Goal: Task Accomplishment & Management: Manage account settings

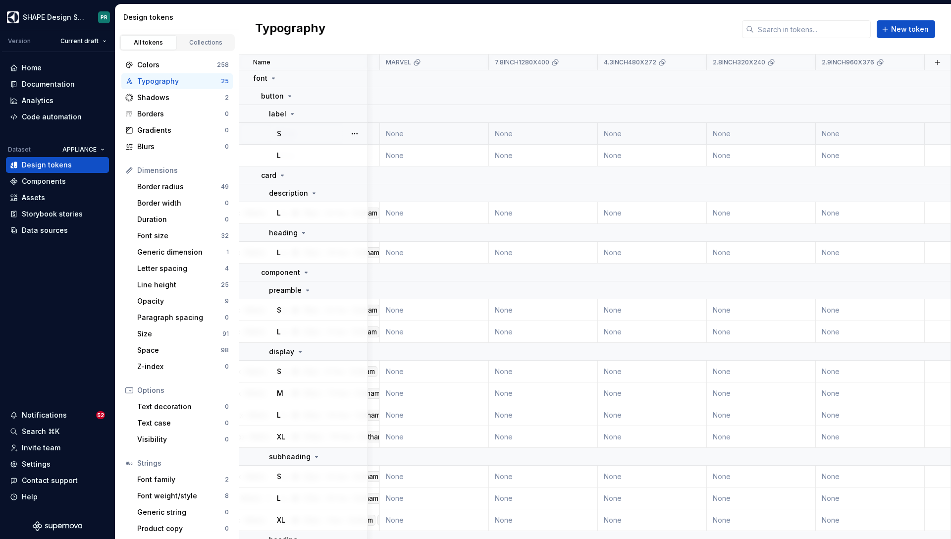
scroll to position [1, 771]
click at [805, 66] on html "SHAPE Design System PR Version Current draft Home Documentation Analytics Code …" at bounding box center [475, 269] width 951 height 539
click at [675, 26] on html "SHAPE Design System PR Version Current draft Home Documentation Analytics Code …" at bounding box center [475, 269] width 951 height 539
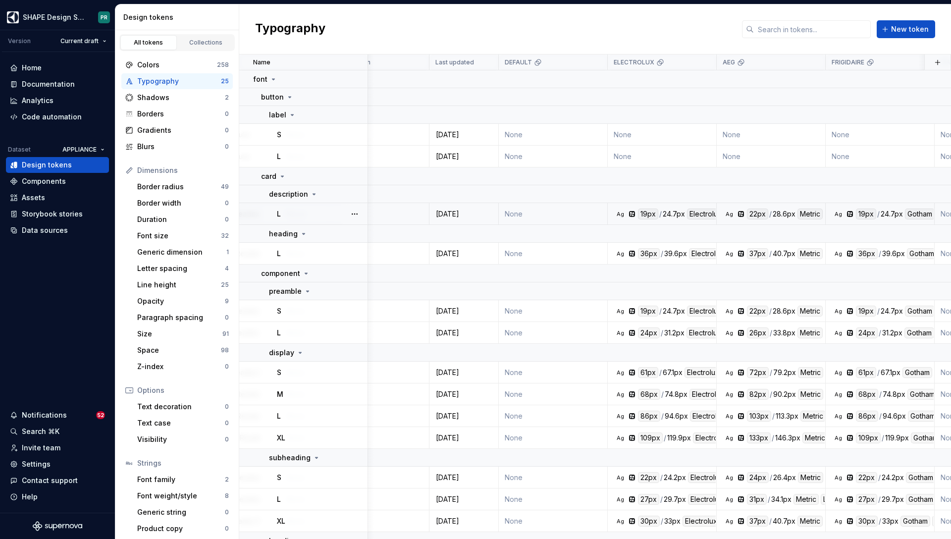
scroll to position [0, 0]
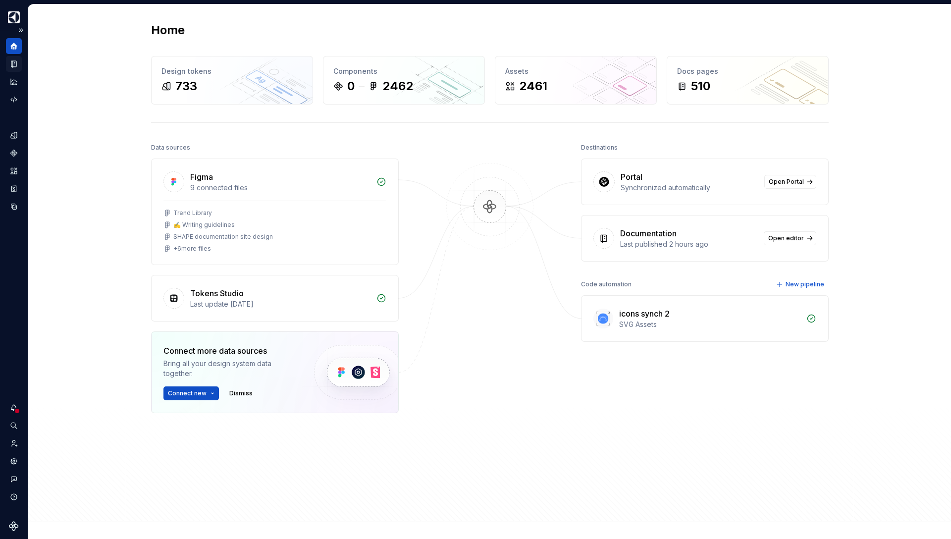
click at [12, 67] on icon "Documentation" at bounding box center [13, 64] width 5 height 6
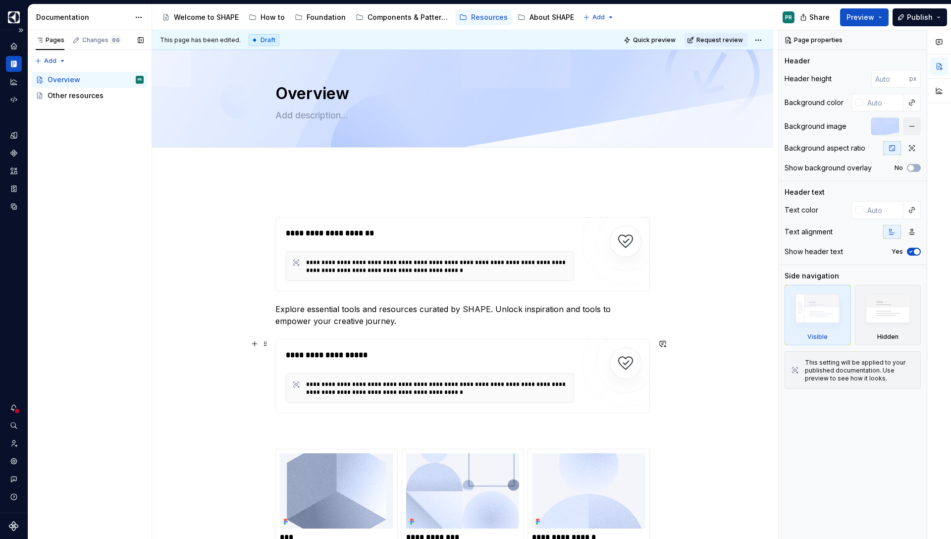
type textarea "*"
click at [15, 46] on icon "Home" at bounding box center [13, 46] width 6 height 6
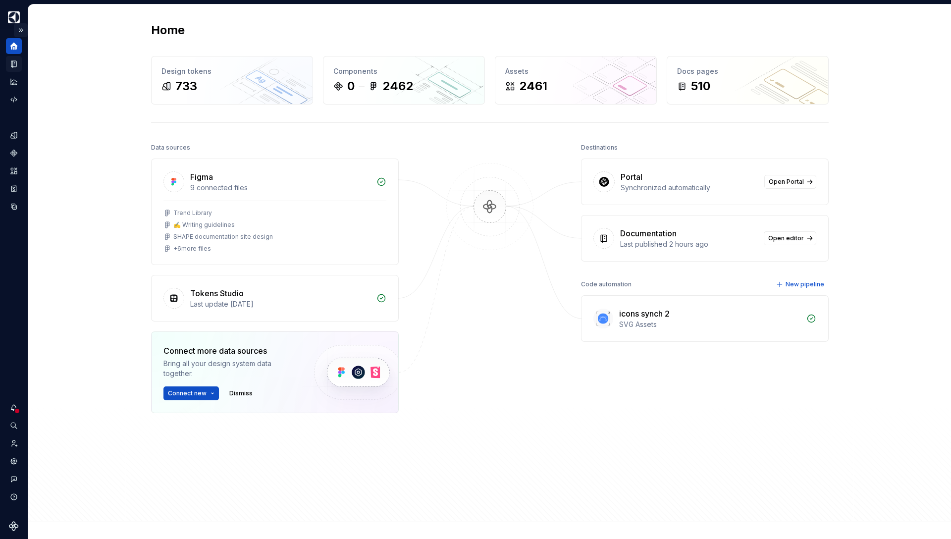
click at [21, 28] on button "Expand sidebar" at bounding box center [21, 30] width 14 height 14
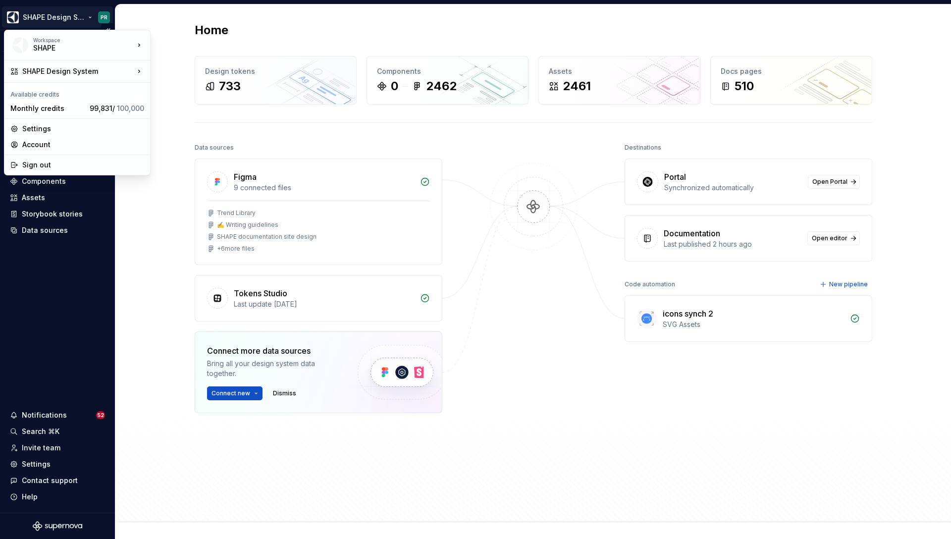
click at [82, 15] on html "SHAPE Design System PR Version Current draft Home Documentation Analytics Code …" at bounding box center [475, 269] width 951 height 539
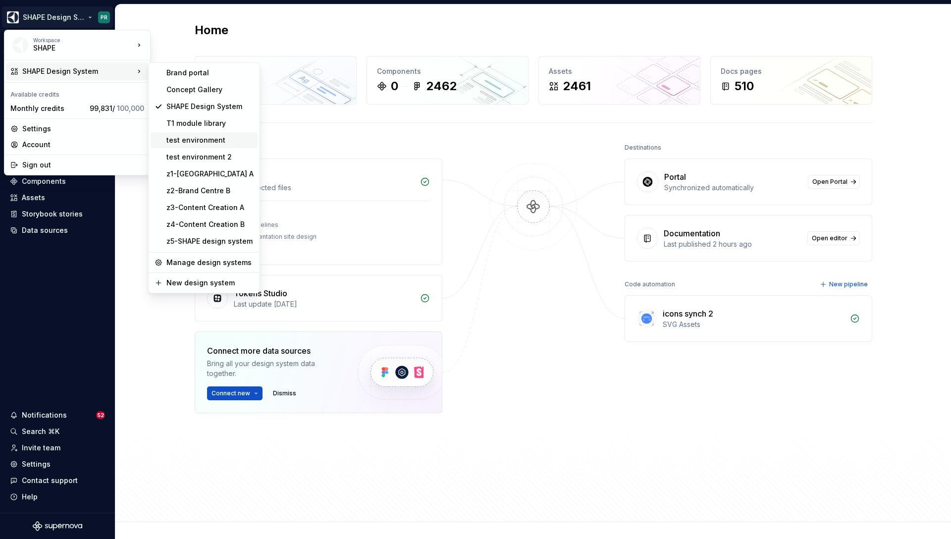
click at [207, 144] on div "test environment" at bounding box center [210, 140] width 87 height 10
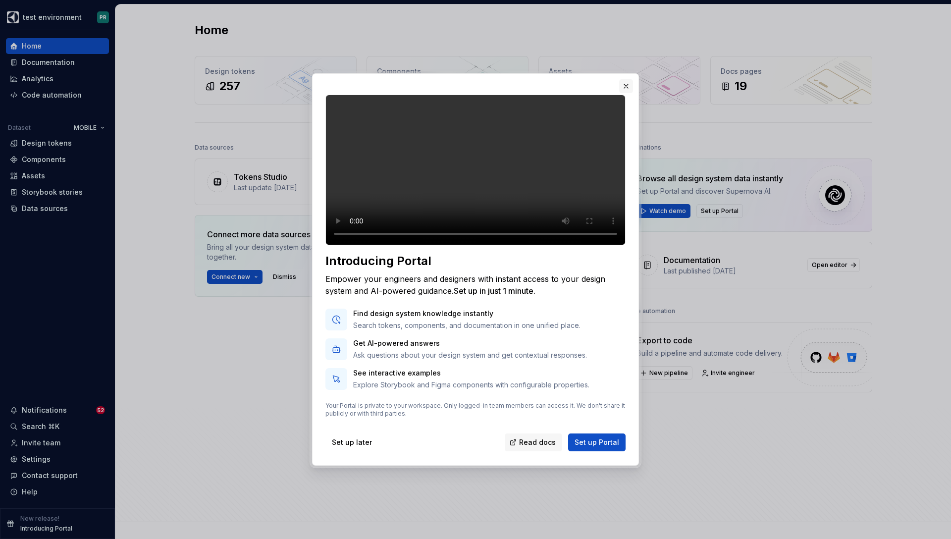
click at [626, 79] on button "button" at bounding box center [626, 86] width 14 height 14
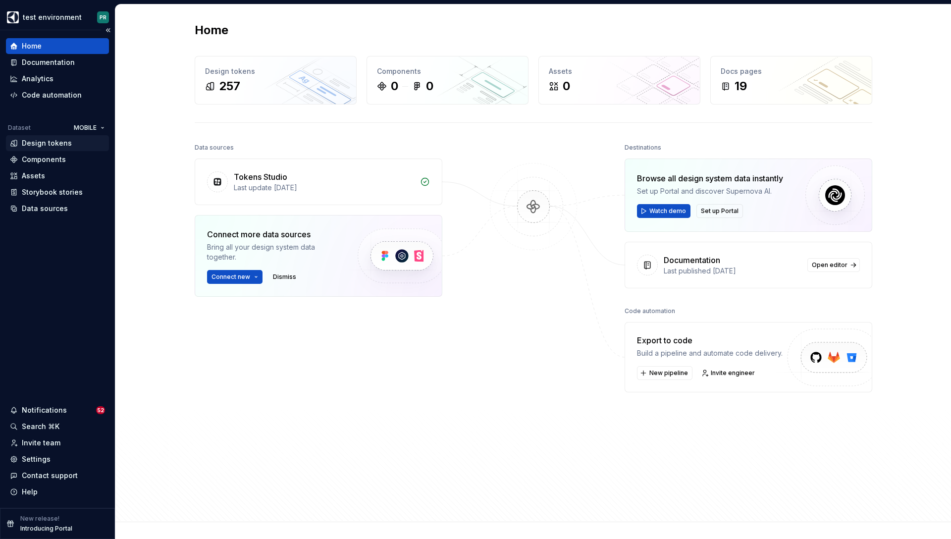
click at [62, 148] on div "Design tokens" at bounding box center [57, 143] width 103 height 16
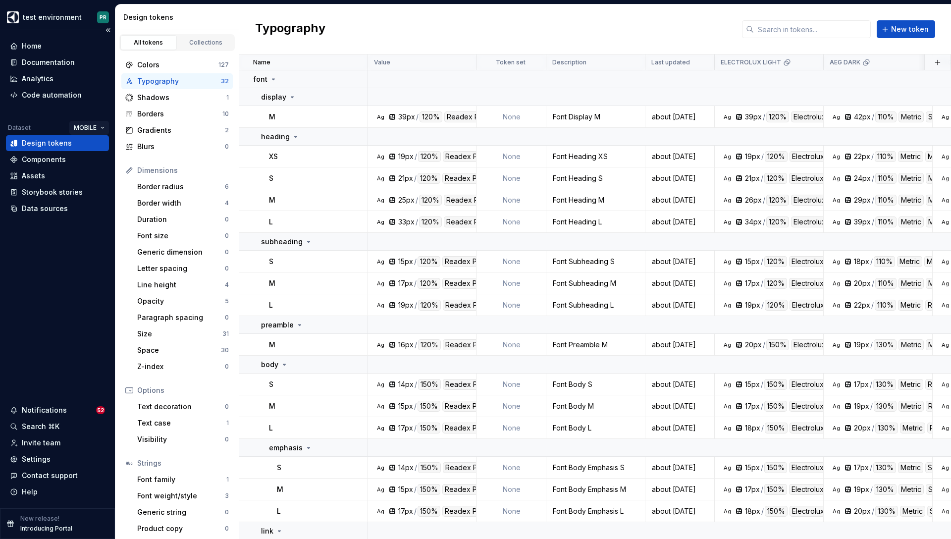
click at [102, 127] on html "test environment PR Home Documentation Analytics Code automation Dataset MOBILE…" at bounding box center [475, 269] width 951 height 539
click at [114, 162] on div "PRODUCT" at bounding box center [120, 163] width 64 height 10
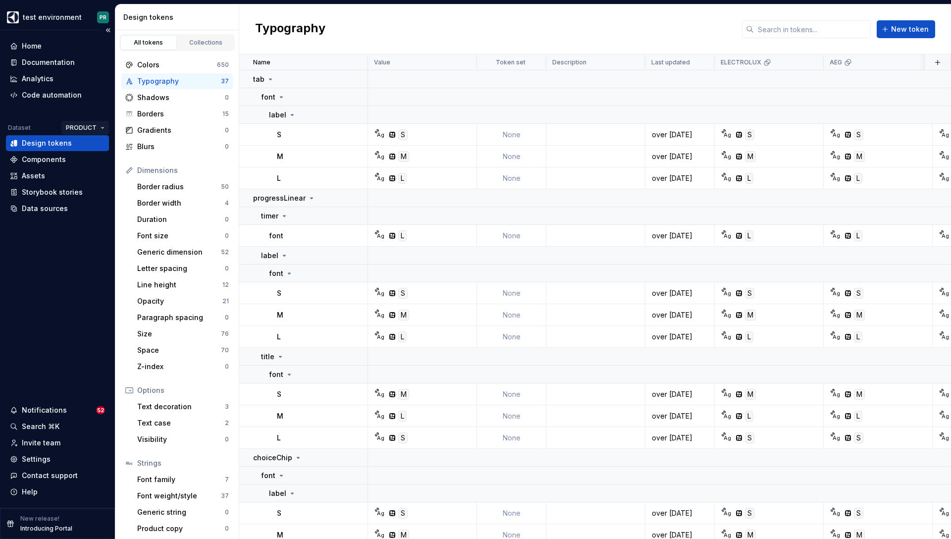
click at [101, 127] on html "test environment PR Home Documentation Analytics Code automation Dataset PRODUC…" at bounding box center [475, 269] width 951 height 539
click at [80, 263] on html "test environment PR Home Documentation Analytics Code automation Dataset PRODUC…" at bounding box center [475, 269] width 951 height 539
click at [52, 461] on div "Settings" at bounding box center [57, 459] width 95 height 10
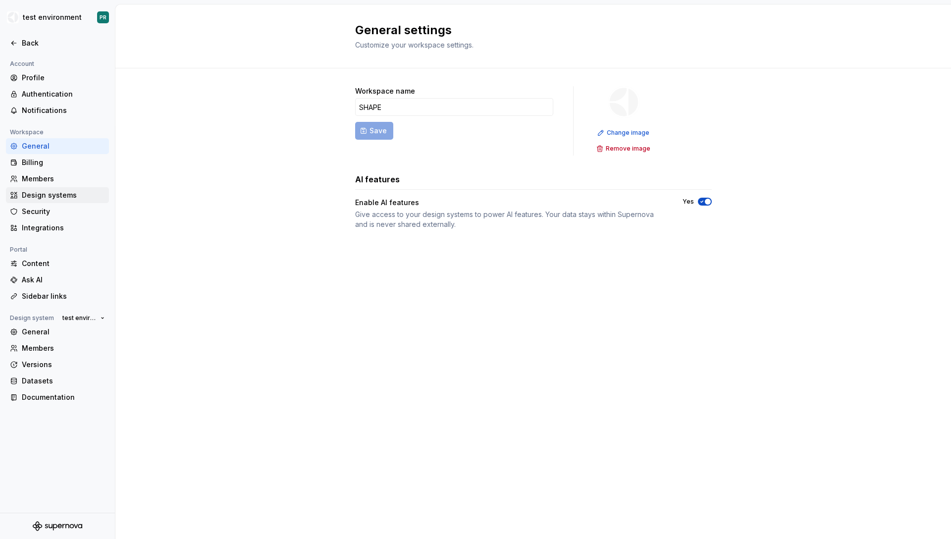
click at [90, 195] on div "Design systems" at bounding box center [63, 195] width 83 height 10
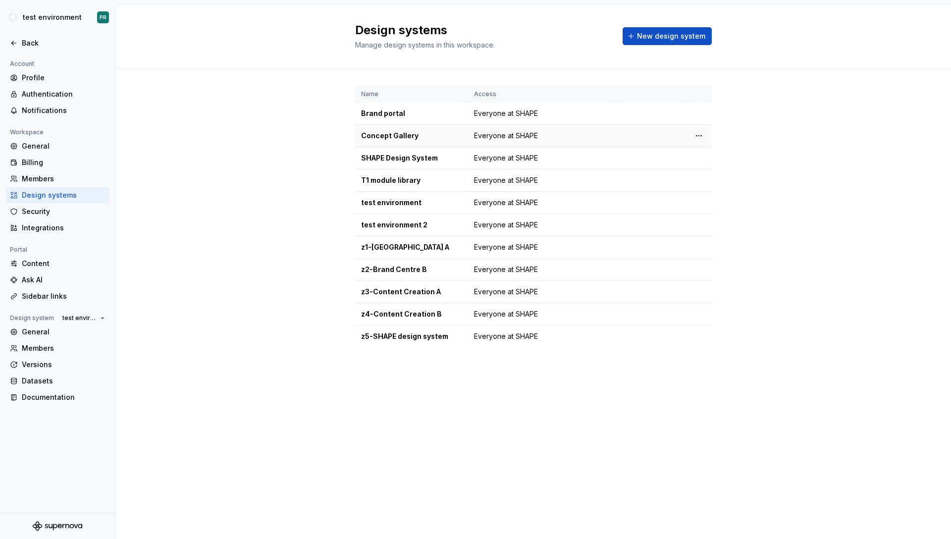
click at [391, 141] on td "Concept Gallery" at bounding box center [411, 136] width 113 height 22
click at [45, 146] on div "General" at bounding box center [63, 146] width 83 height 10
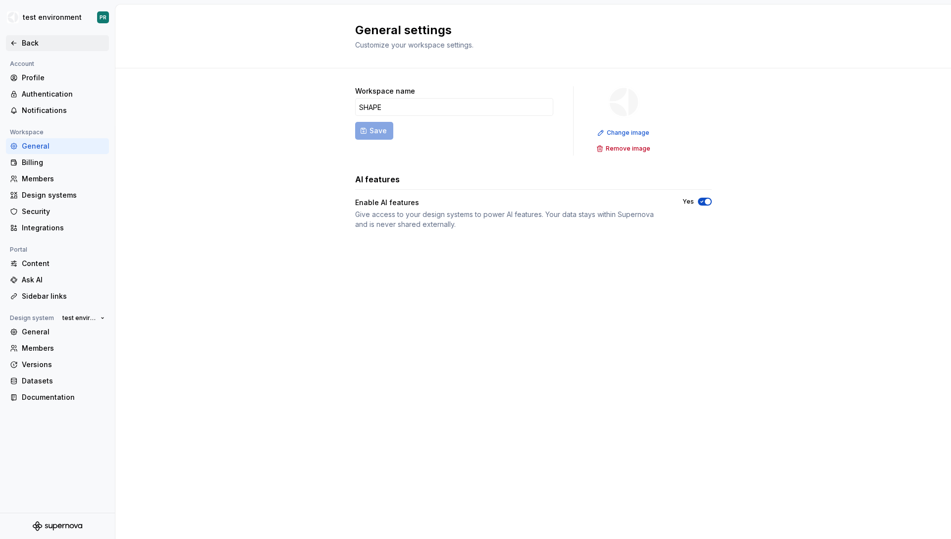
click at [16, 47] on icon at bounding box center [14, 43] width 8 height 8
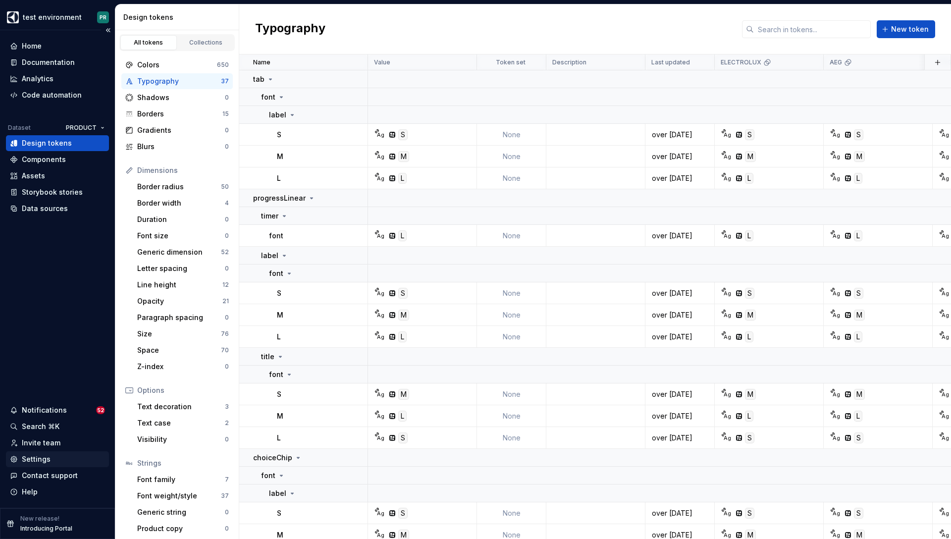
click at [42, 458] on div "Settings" at bounding box center [36, 459] width 29 height 10
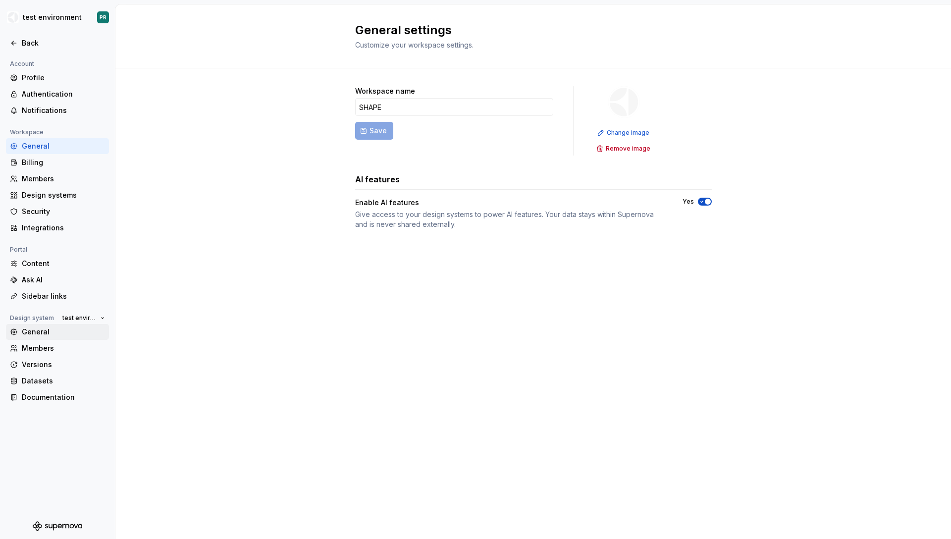
click at [56, 336] on div "General" at bounding box center [63, 332] width 83 height 10
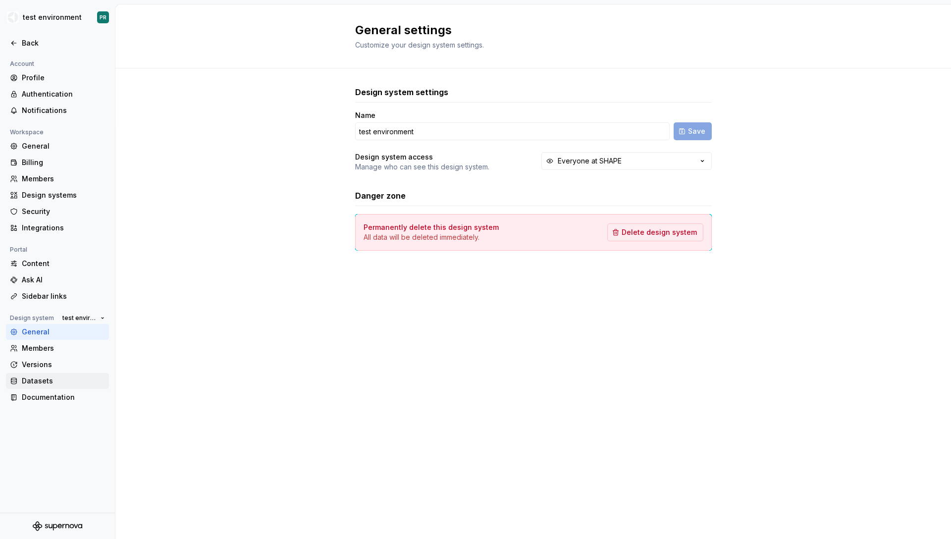
click at [55, 377] on div "Datasets" at bounding box center [63, 381] width 83 height 10
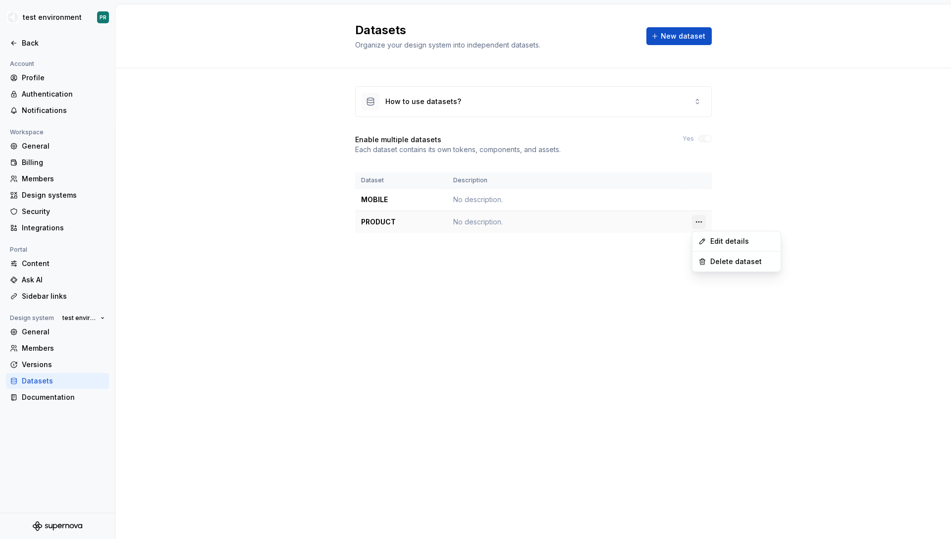
click at [697, 223] on html "test environment PR Back Account Profile Authentication Notifications Workspace…" at bounding box center [475, 269] width 951 height 539
click at [735, 266] on div "Delete dataset" at bounding box center [743, 262] width 64 height 10
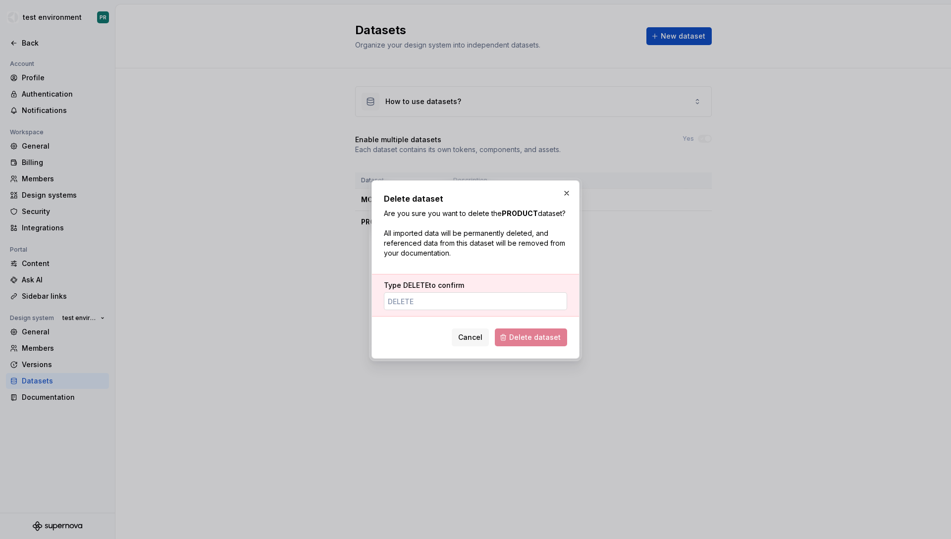
click at [504, 302] on input "Type DELETE to confirm" at bounding box center [475, 301] width 183 height 18
type input "DELETE"
click at [560, 333] on span "Delete dataset" at bounding box center [535, 338] width 52 height 10
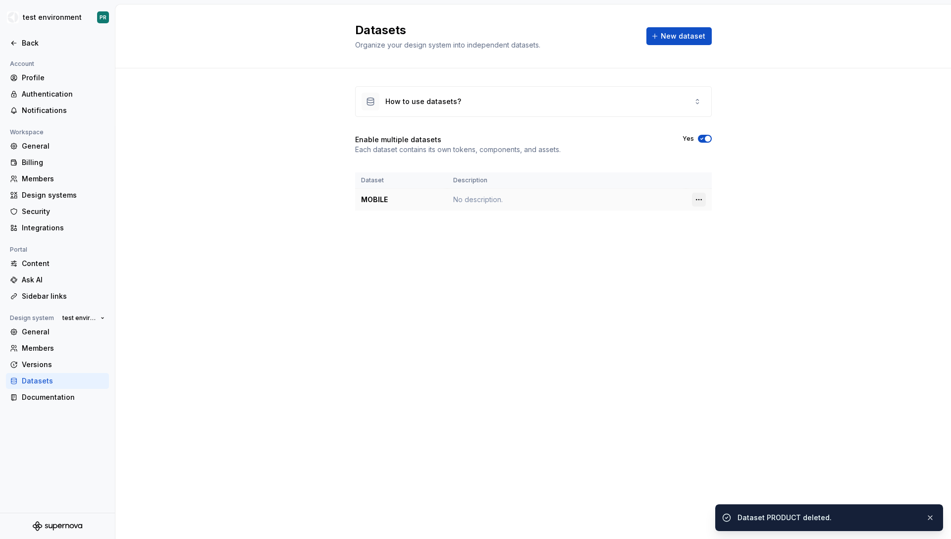
click at [705, 196] on html "test environment PR Back Account Profile Authentication Notifications Workspace…" at bounding box center [475, 269] width 951 height 539
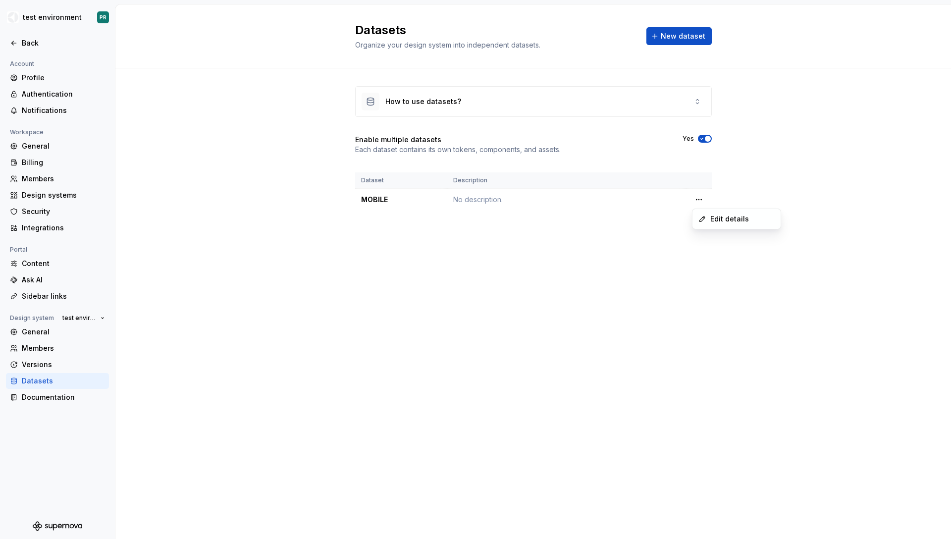
click at [673, 232] on html "test environment PR Back Account Profile Authentication Notifications Workspace…" at bounding box center [475, 269] width 951 height 539
click at [699, 202] on html "test environment PR Back Account Profile Authentication Notifications Workspace…" at bounding box center [475, 269] width 951 height 539
click at [571, 223] on html "test environment PR Back Account Profile Authentication Notifications Workspace…" at bounding box center [475, 269] width 951 height 539
click at [676, 34] on span "New dataset" at bounding box center [683, 36] width 45 height 10
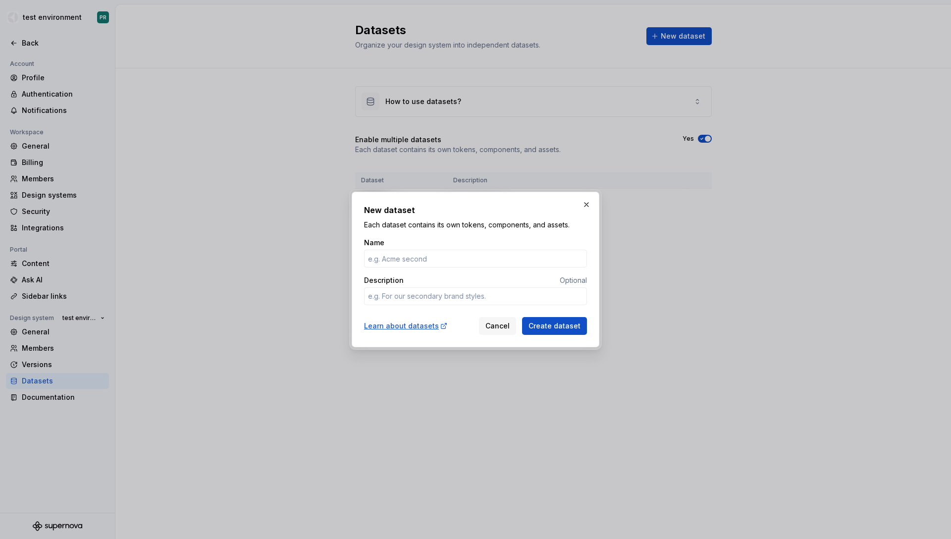
type textarea "*"
type input "APPLIANCE"
click at [573, 321] on span "Create dataset" at bounding box center [555, 326] width 52 height 10
type textarea "*"
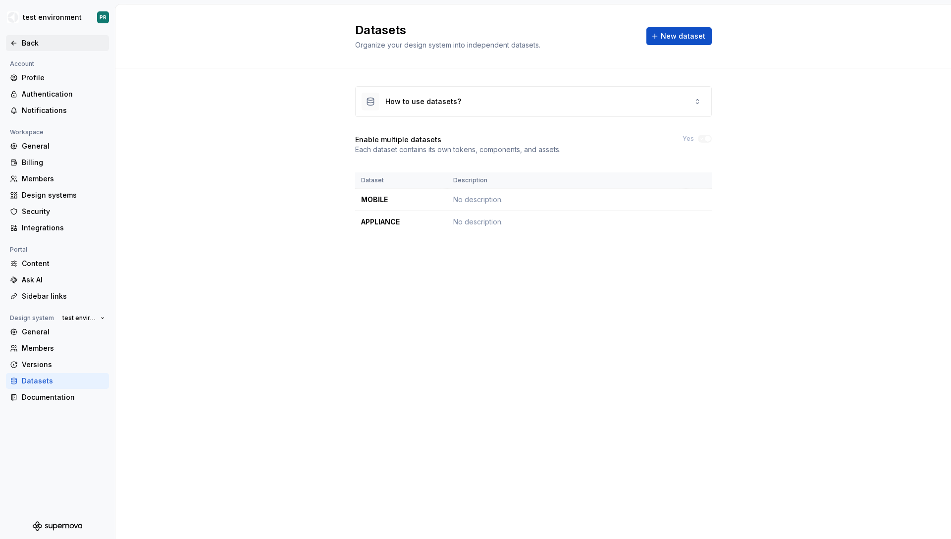
click at [10, 38] on div "Back" at bounding box center [57, 43] width 95 height 10
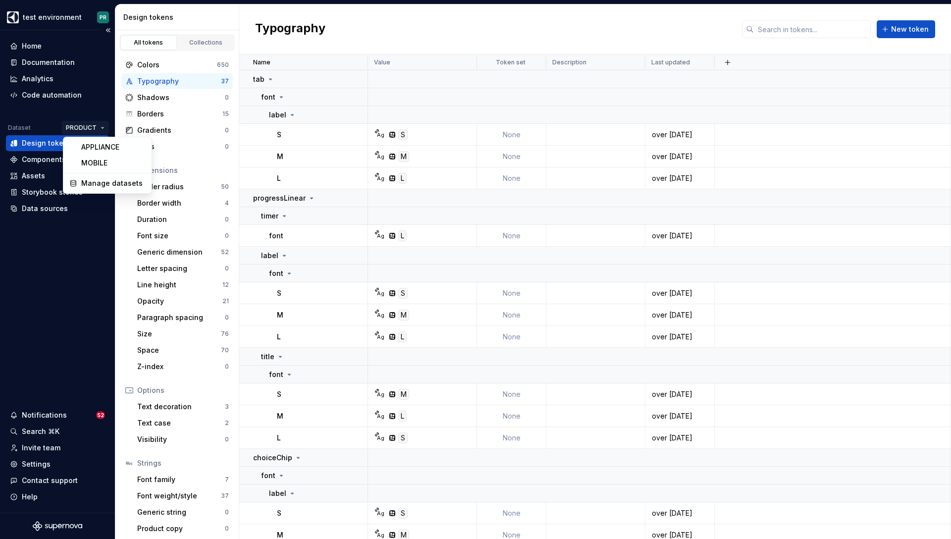
click at [92, 127] on html "test environment PR Home Documentation Analytics Code automation Dataset PRODUC…" at bounding box center [475, 269] width 951 height 539
click at [107, 148] on div "APPLIANCE" at bounding box center [113, 147] width 64 height 10
